Goal: Information Seeking & Learning: Learn about a topic

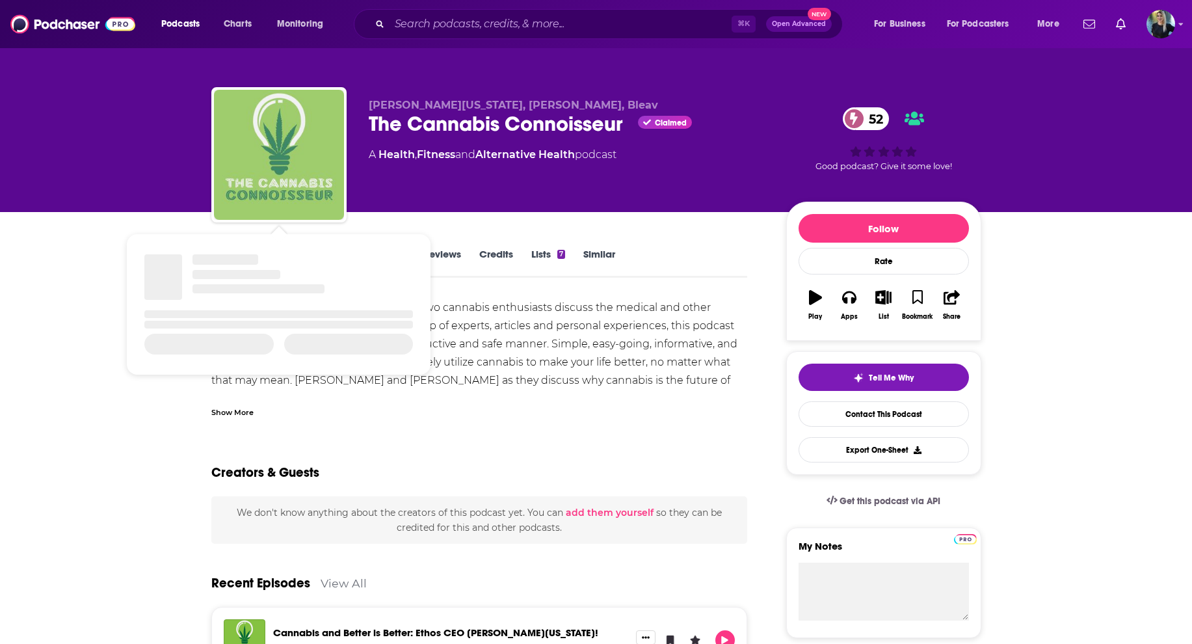
click at [269, 181] on img "The Cannabis Connoisseur" at bounding box center [279, 155] width 130 height 130
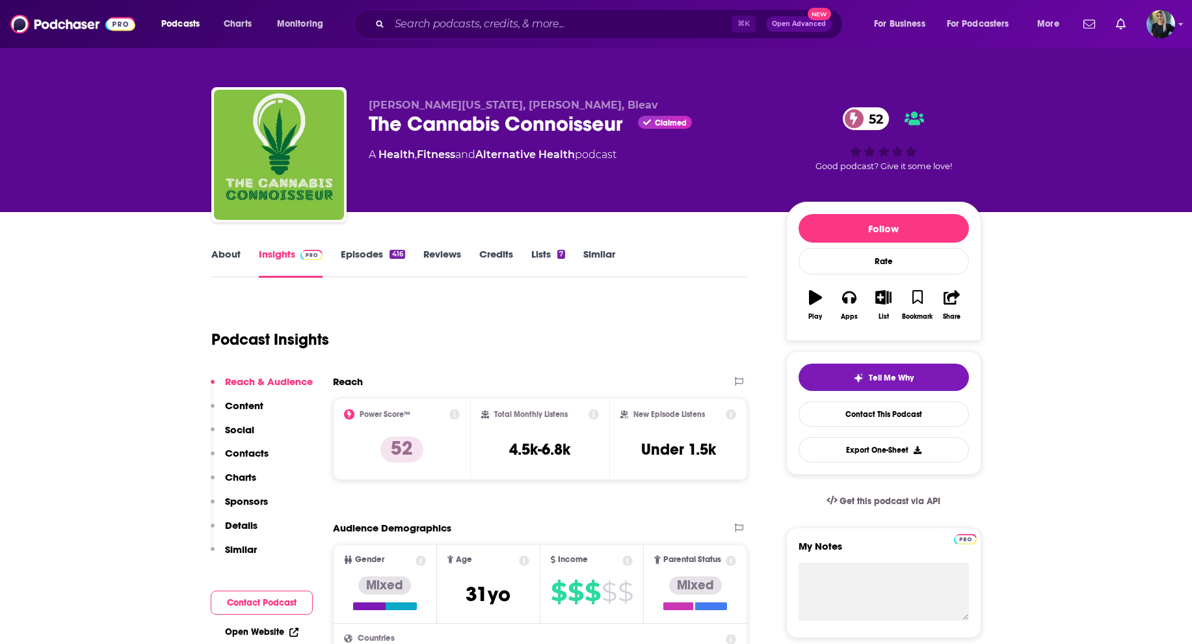
click at [231, 261] on link "About" at bounding box center [225, 263] width 29 height 30
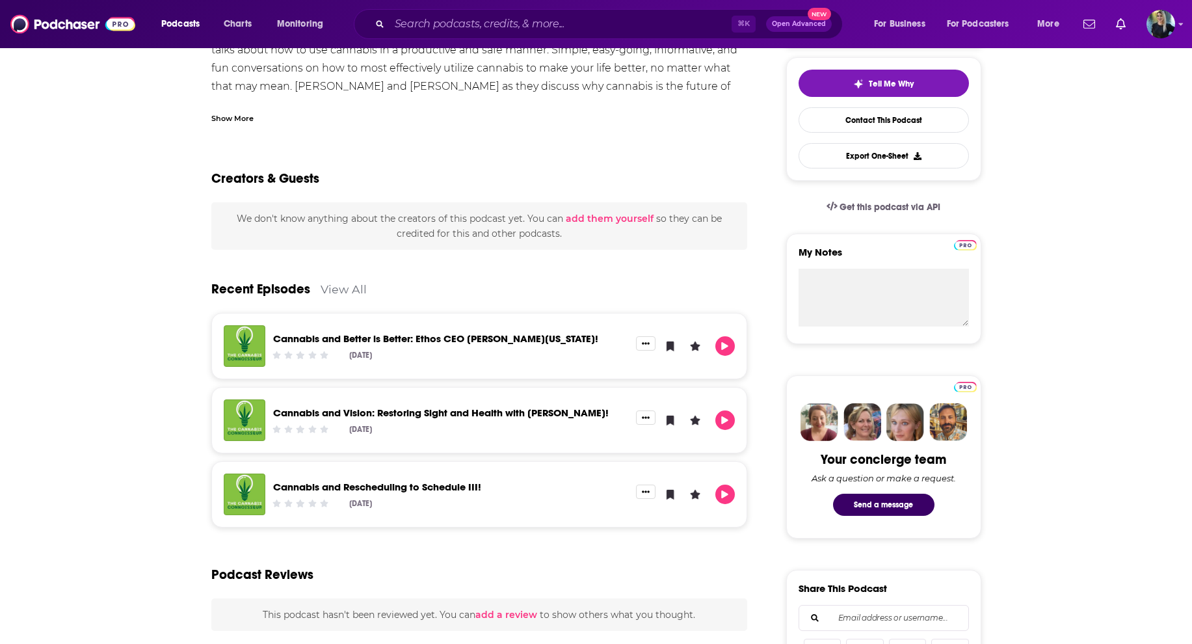
scroll to position [296, 0]
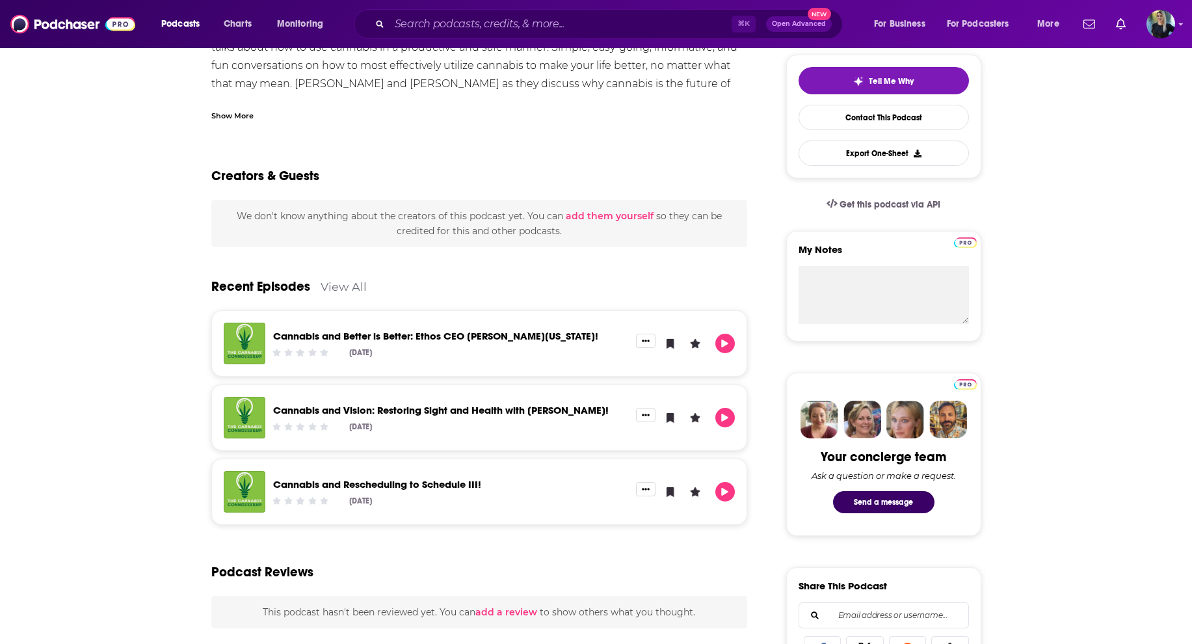
click at [345, 336] on link "Cannabis and Better is Better: Ethos CEO [PERSON_NAME][US_STATE]!" at bounding box center [435, 336] width 325 height 12
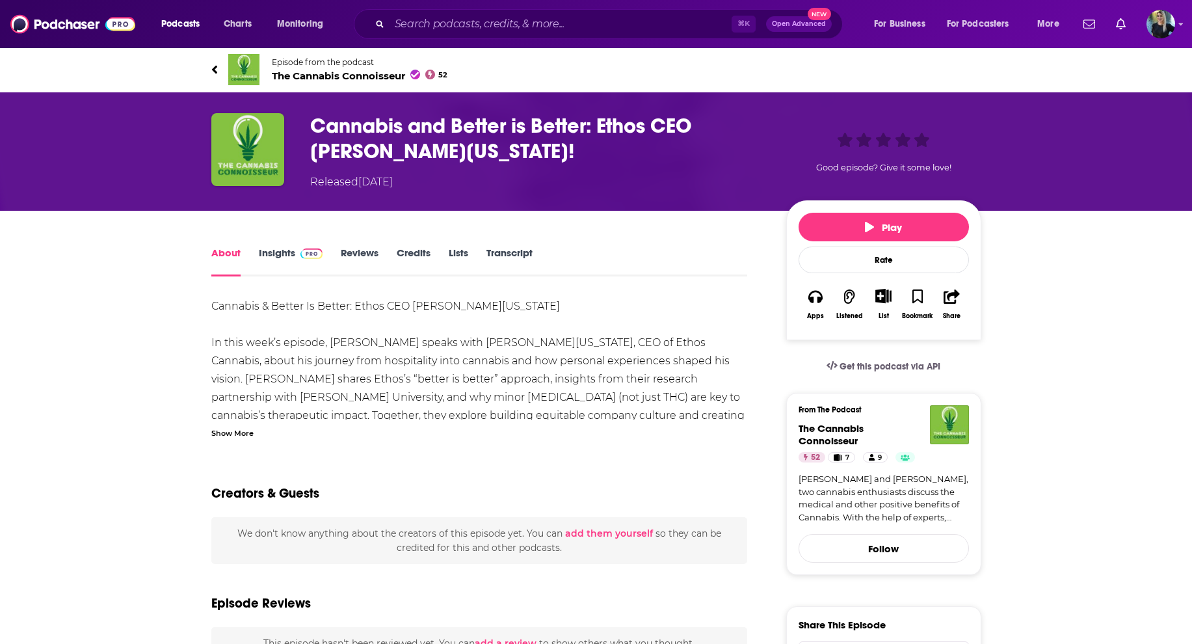
drag, startPoint x: 269, startPoint y: 181, endPoint x: 278, endPoint y: 255, distance: 74.7
click at [278, 255] on link "Insights" at bounding box center [291, 261] width 64 height 30
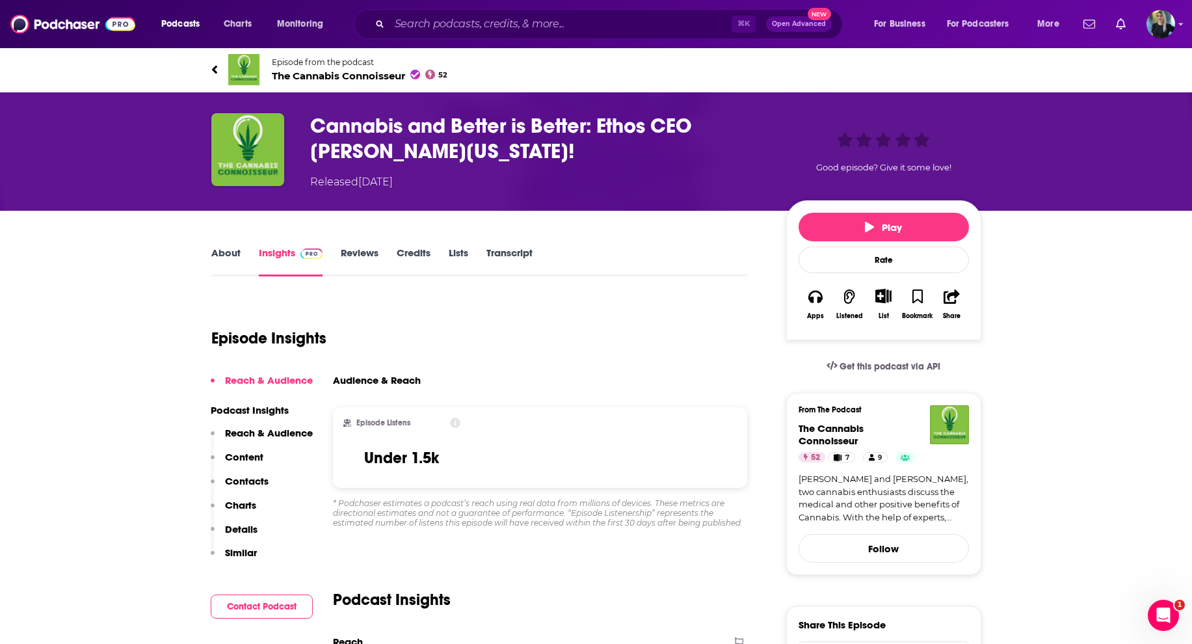
drag, startPoint x: 278, startPoint y: 255, endPoint x: 225, endPoint y: 252, distance: 53.4
click at [225, 252] on link "About" at bounding box center [225, 261] width 29 height 30
